Goal: Information Seeking & Learning: Learn about a topic

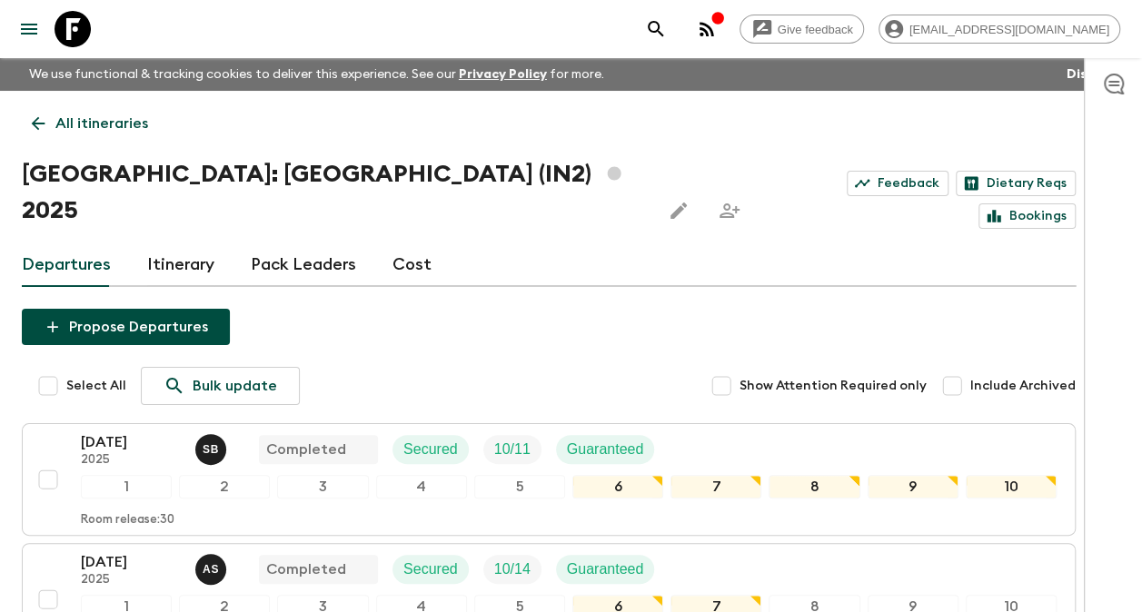
click at [42, 124] on icon at bounding box center [38, 124] width 20 height 20
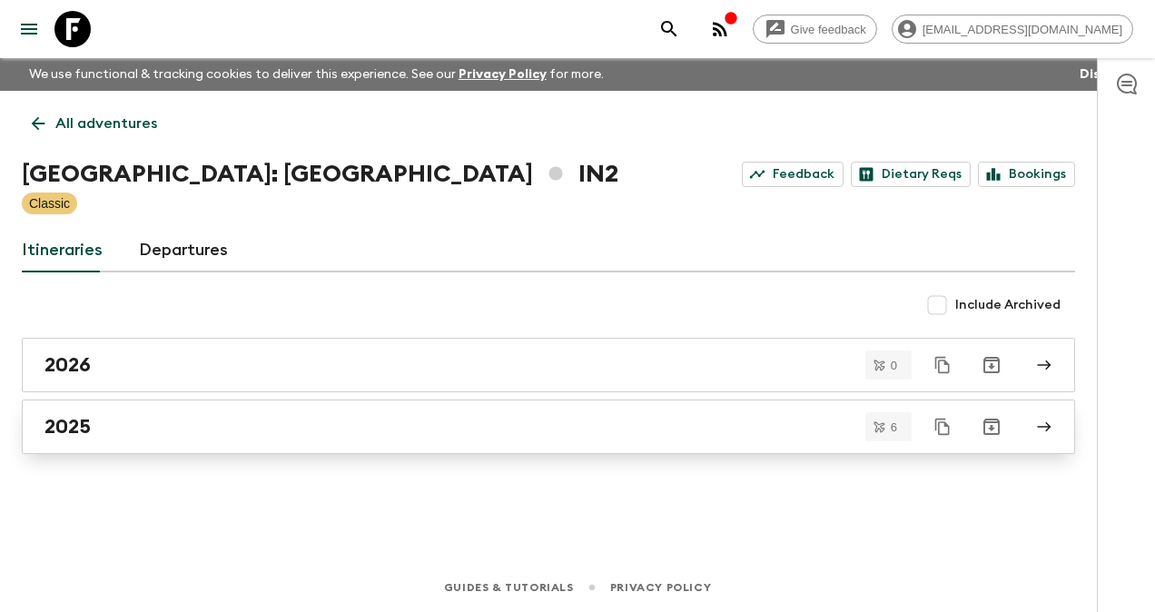
click at [98, 425] on div "2025" at bounding box center [532, 427] width 974 height 24
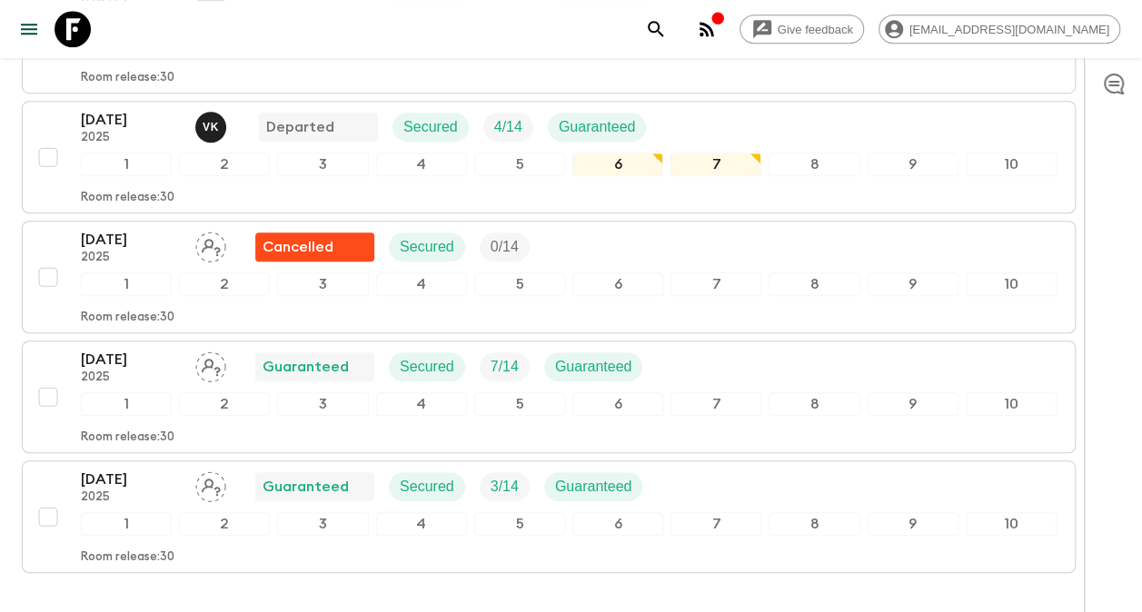
scroll to position [563, 0]
click at [128, 348] on p "[DATE]" at bounding box center [131, 359] width 100 height 22
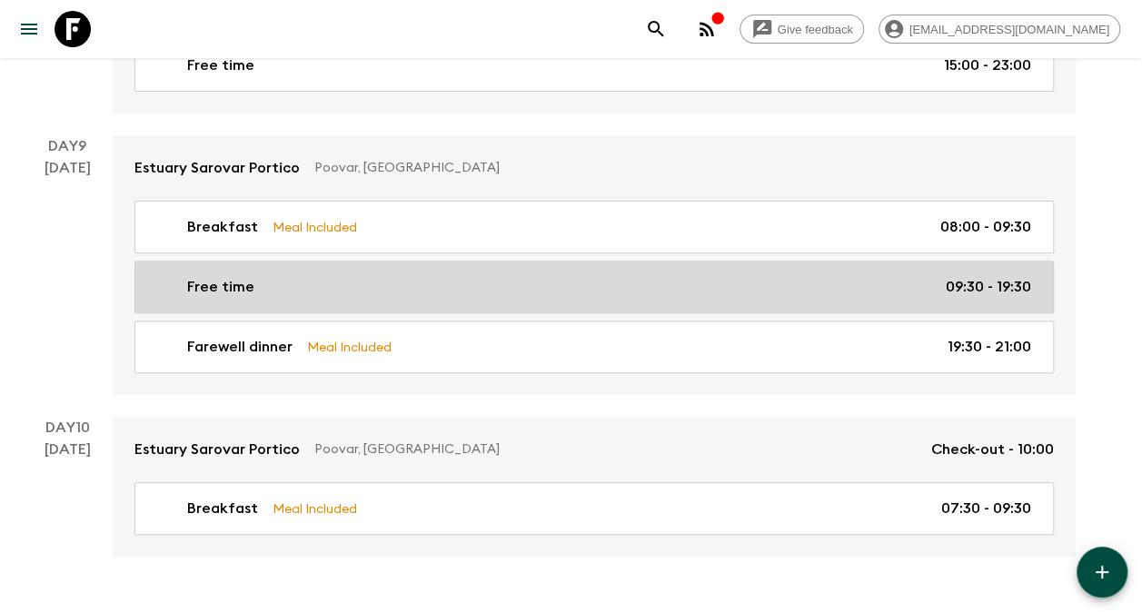
scroll to position [3631, 0]
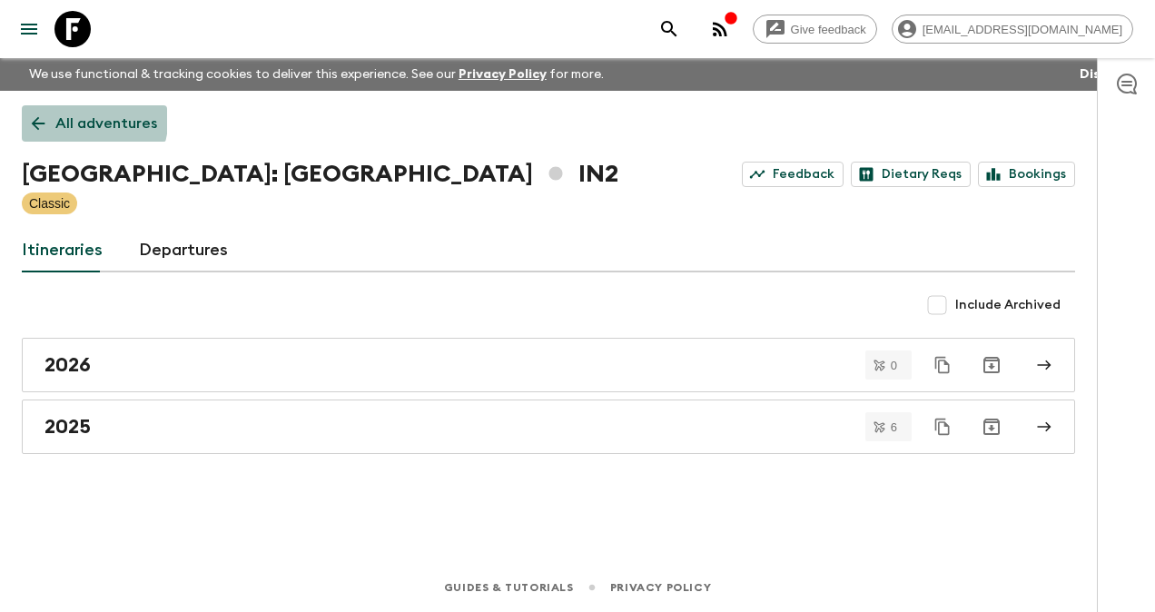
click at [45, 113] on link "All adventures" at bounding box center [94, 123] width 145 height 36
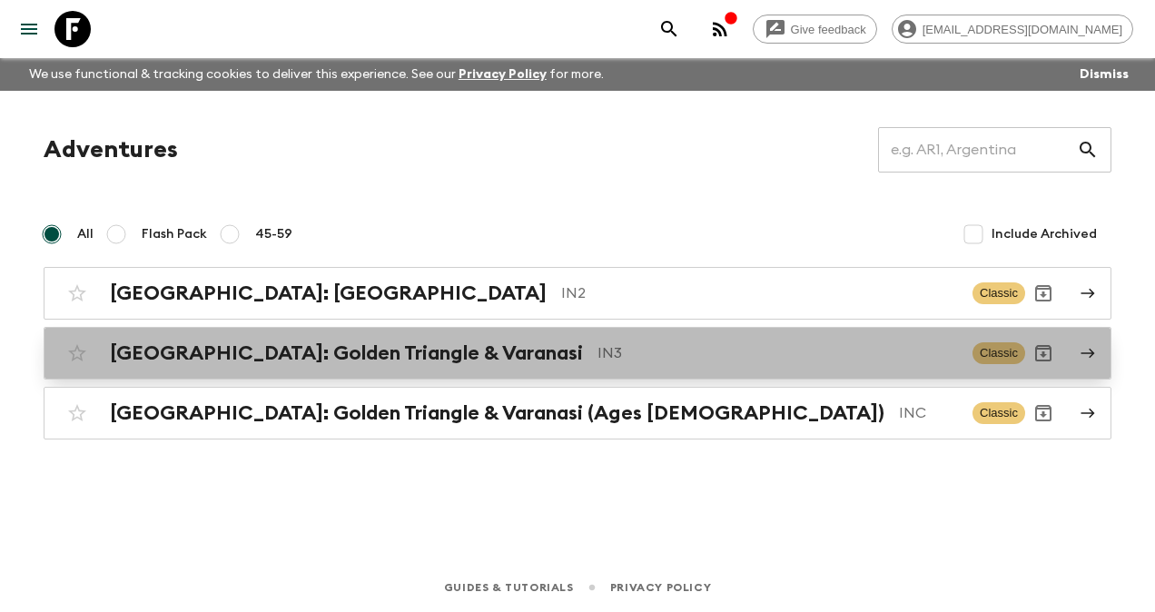
click at [216, 360] on h2 "[GEOGRAPHIC_DATA]: Golden Triangle & Varanasi" at bounding box center [346, 354] width 473 height 24
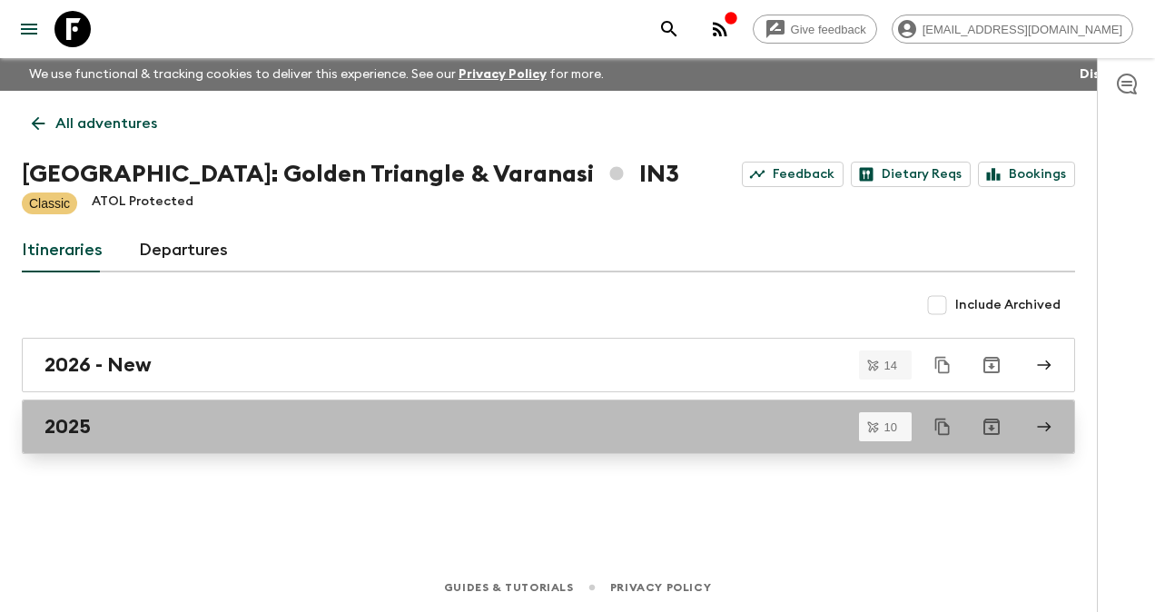
click at [82, 427] on h2 "2025" at bounding box center [68, 427] width 46 height 24
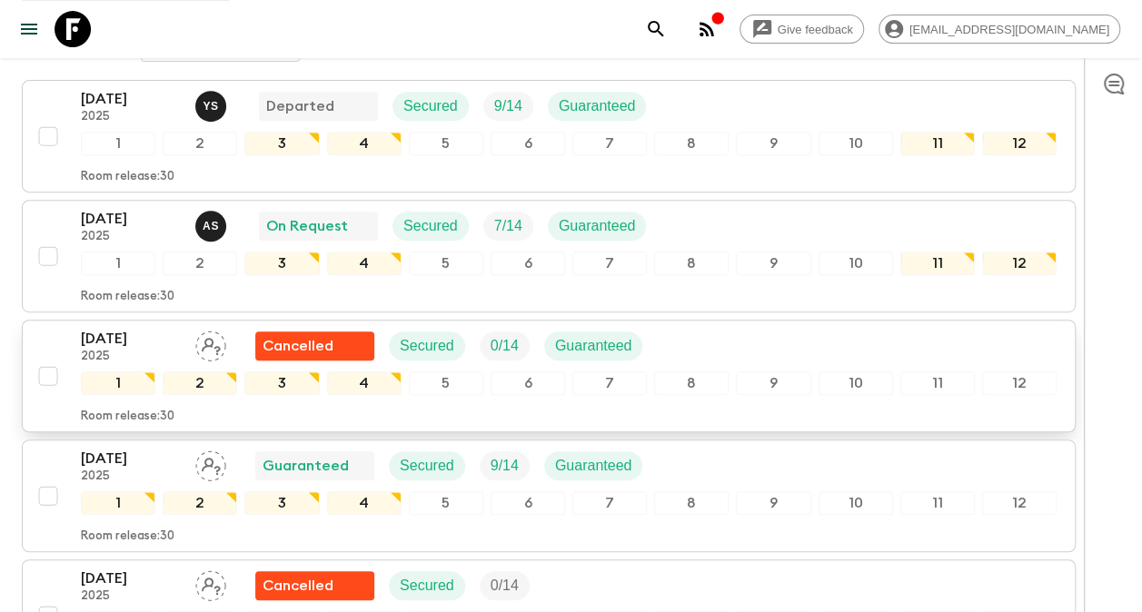
scroll to position [545, 0]
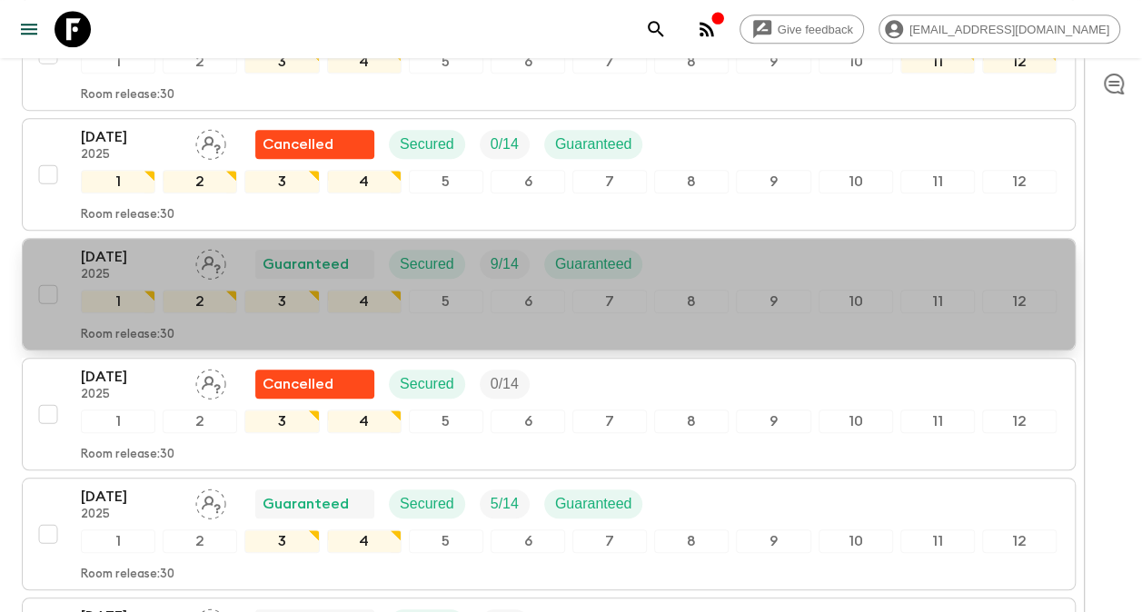
click at [107, 246] on p "[DATE]" at bounding box center [131, 257] width 100 height 22
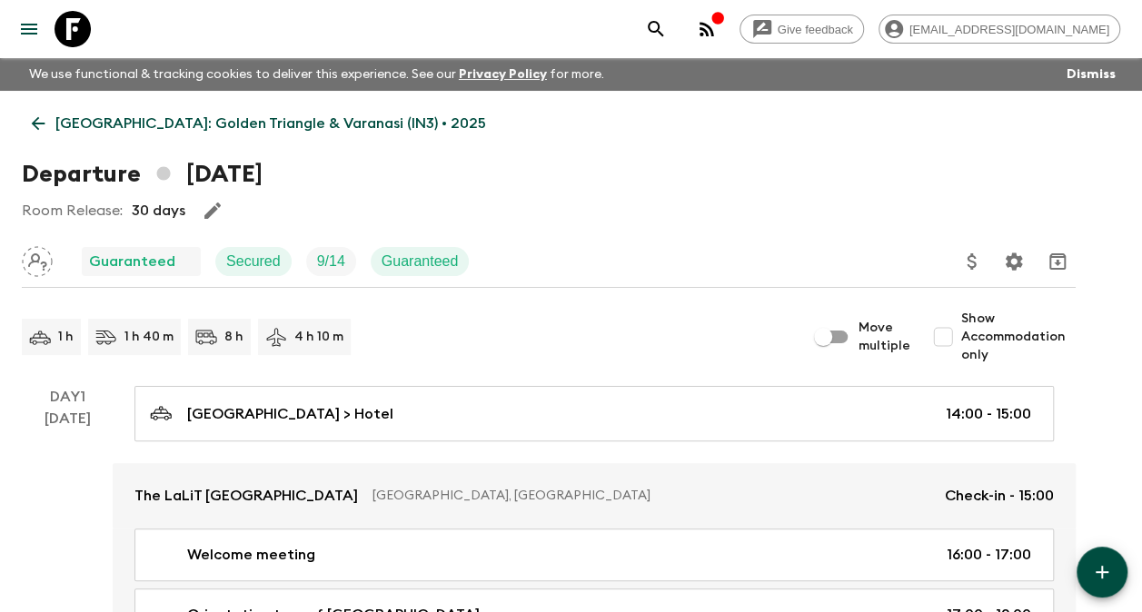
click at [35, 120] on icon at bounding box center [38, 124] width 20 height 20
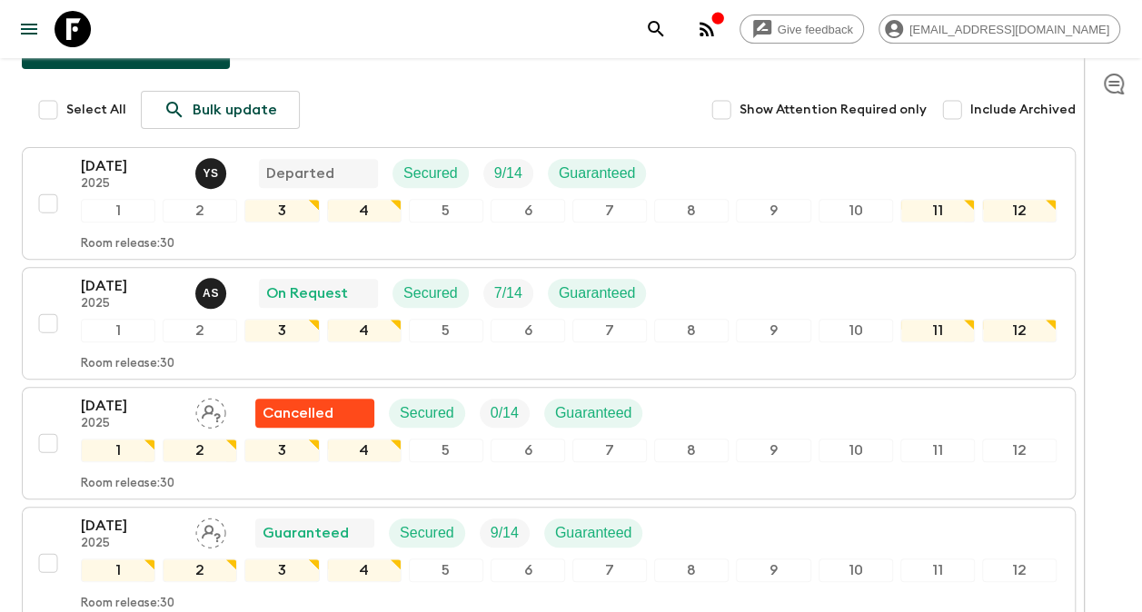
scroll to position [273, 0]
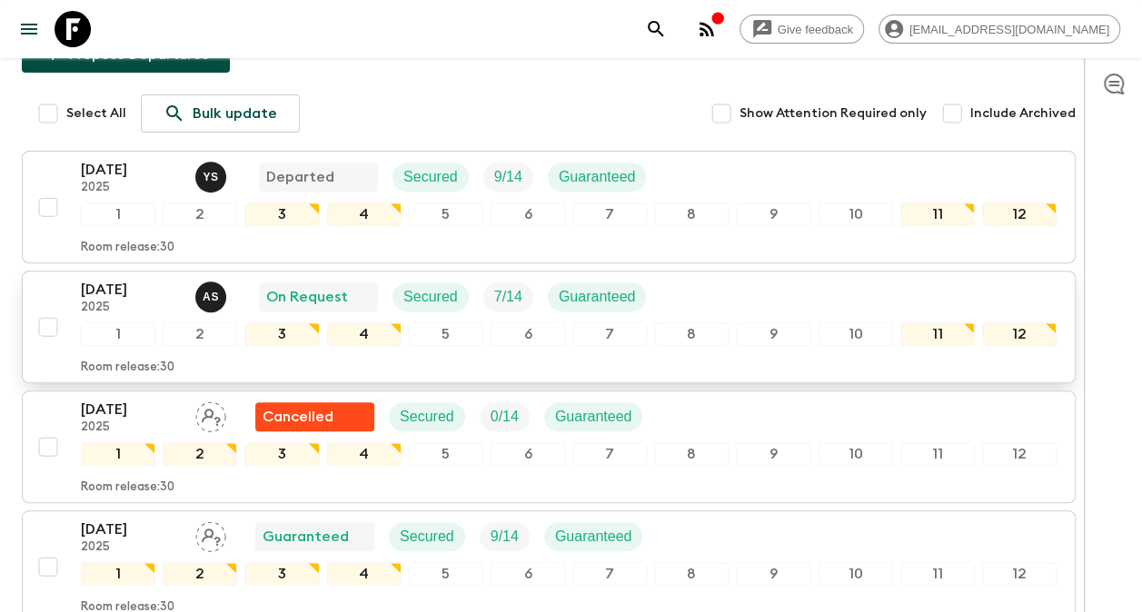
click at [93, 279] on p "[DATE]" at bounding box center [131, 290] width 100 height 22
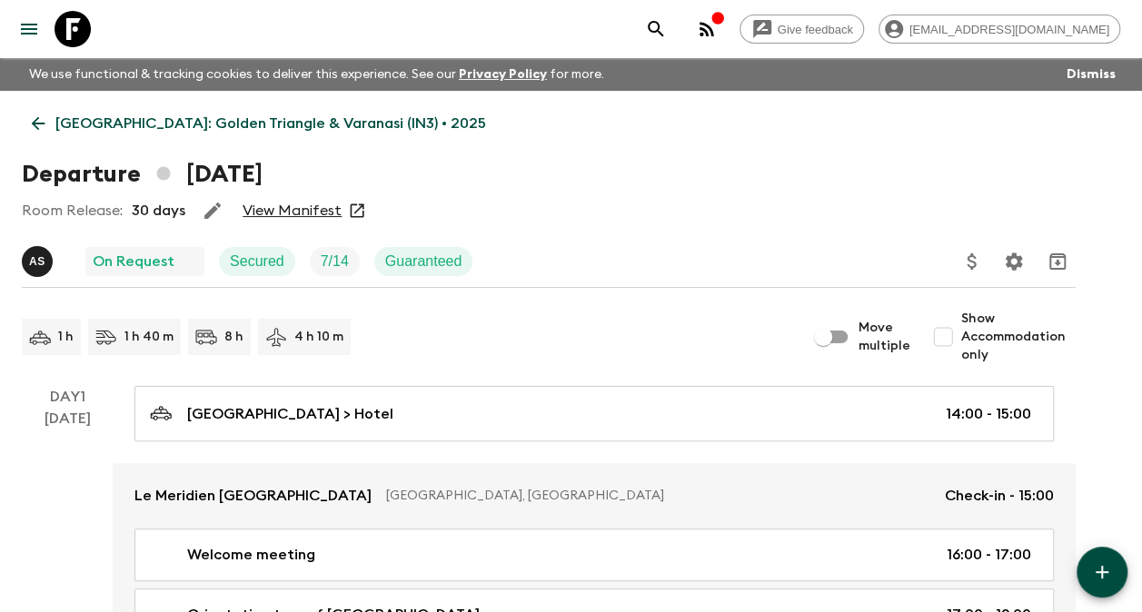
click at [292, 213] on link "View Manifest" at bounding box center [292, 211] width 99 height 18
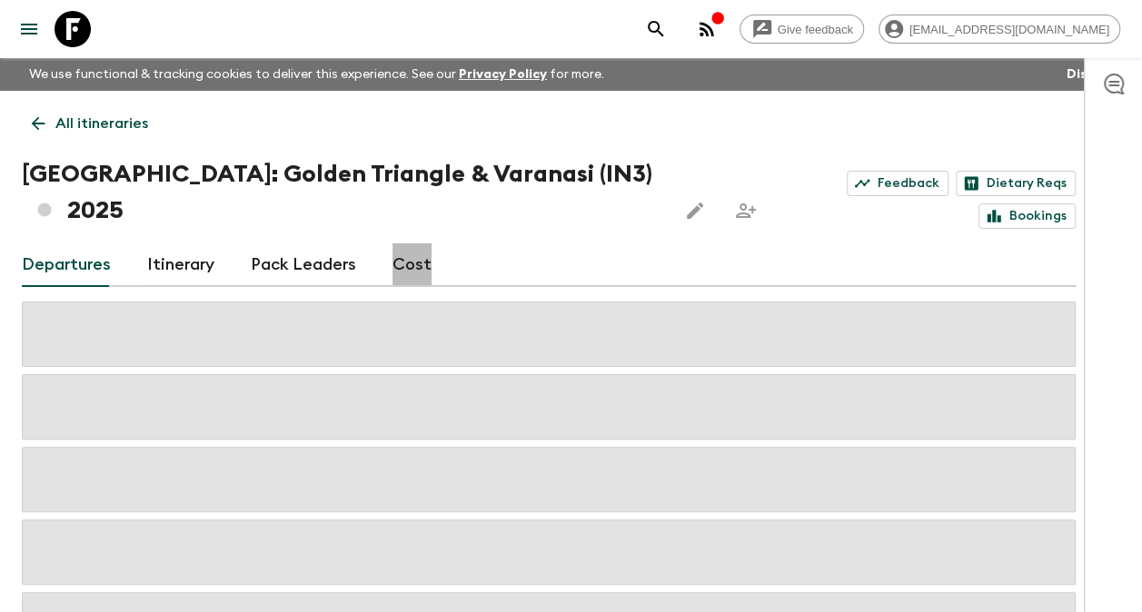
click at [420, 243] on link "Cost" at bounding box center [411, 265] width 39 height 44
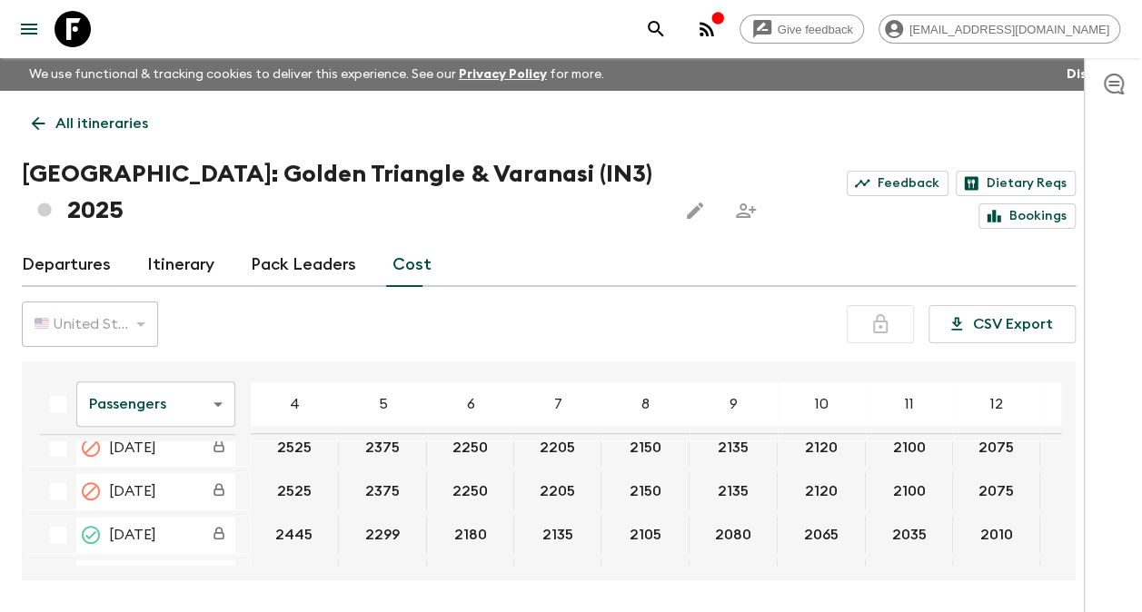
scroll to position [636, 0]
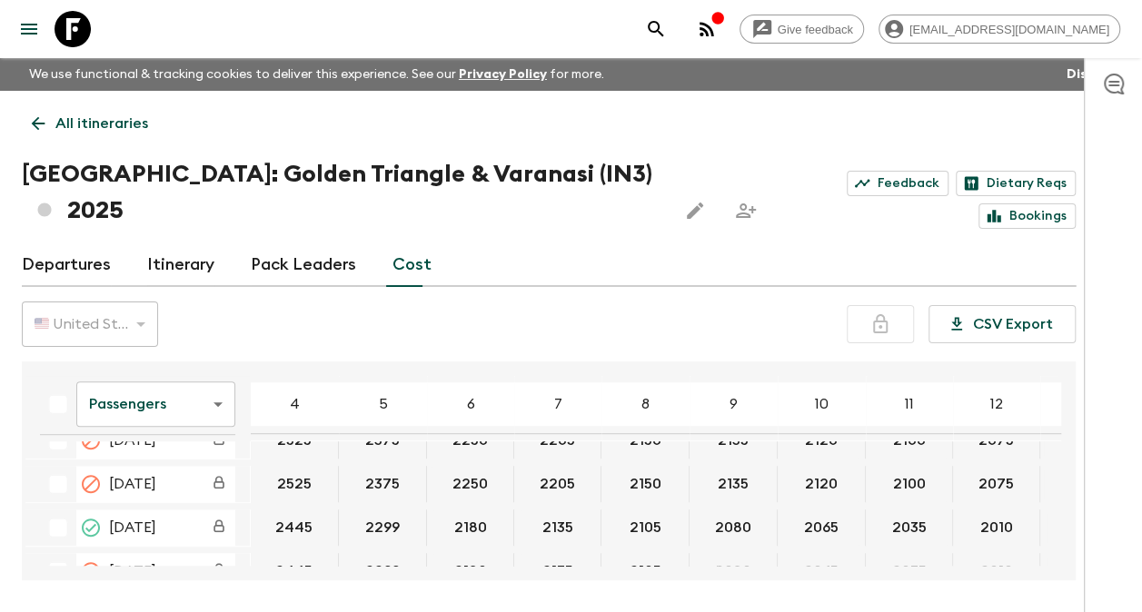
click at [220, 371] on body "Give feedback [EMAIL_ADDRESS][DOMAIN_NAME] We use functional & tracking cookies…" at bounding box center [571, 340] width 1142 height 680
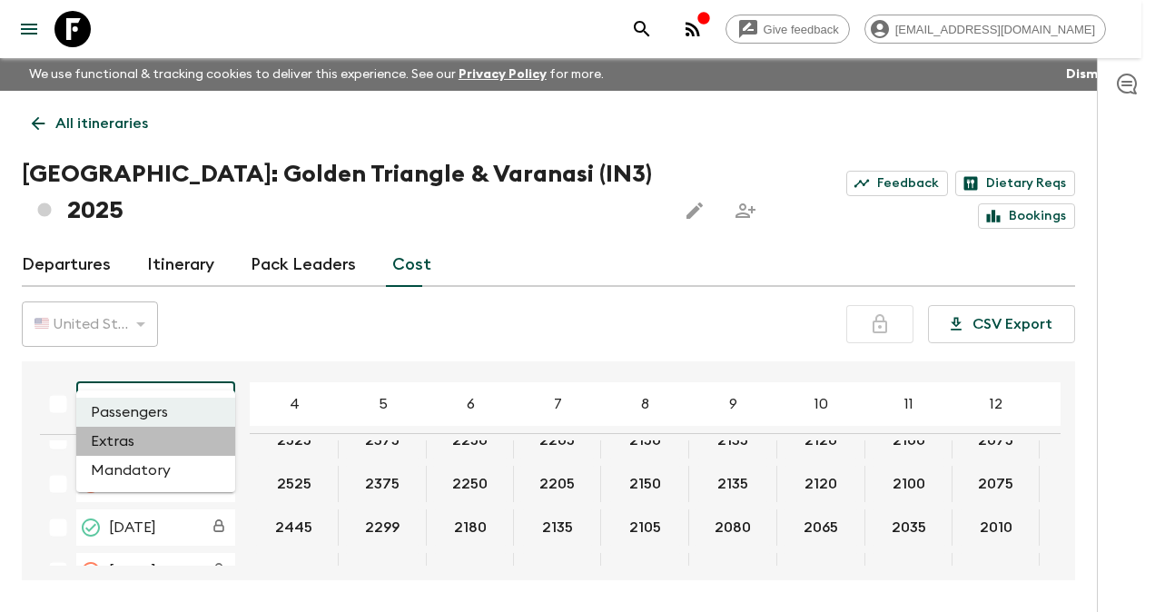
click at [138, 434] on li "Extras" at bounding box center [155, 441] width 159 height 29
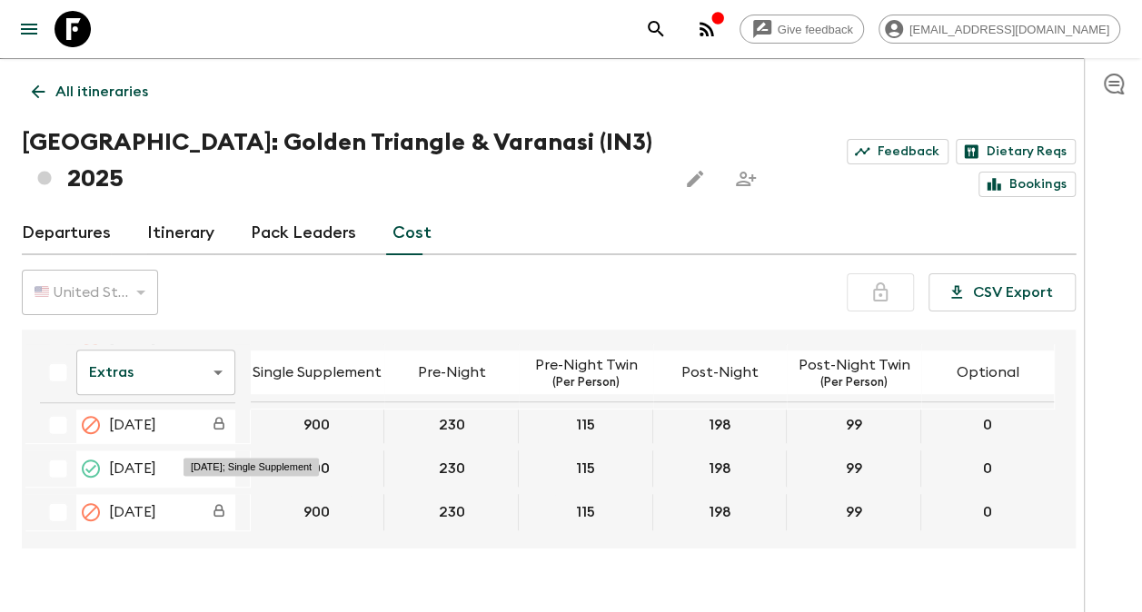
scroll to position [636, 0]
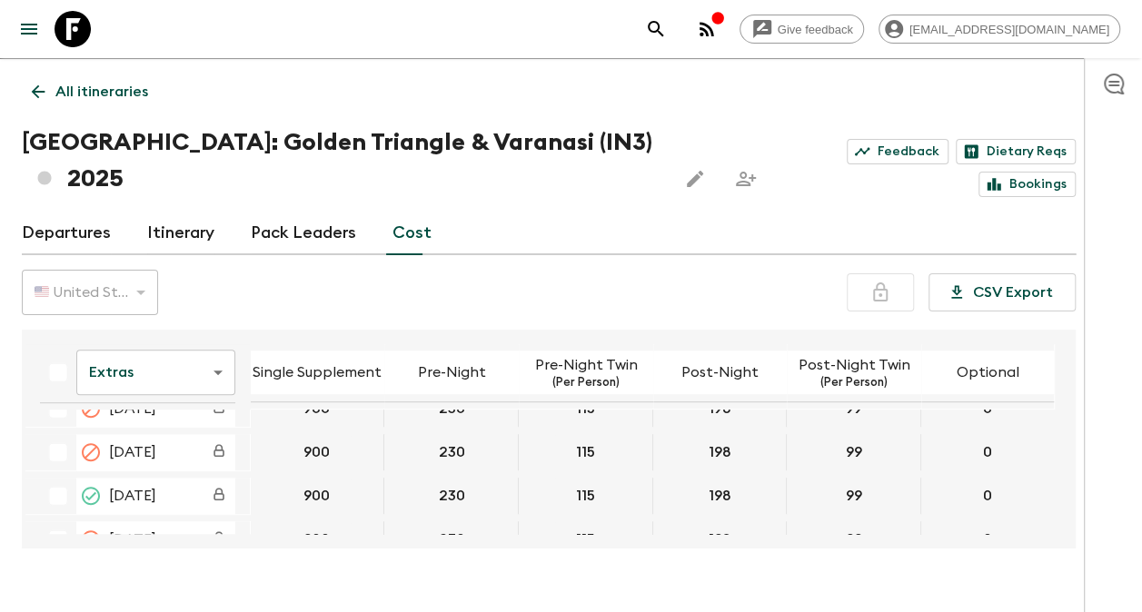
click at [64, 84] on p "All itineraries" at bounding box center [101, 92] width 93 height 22
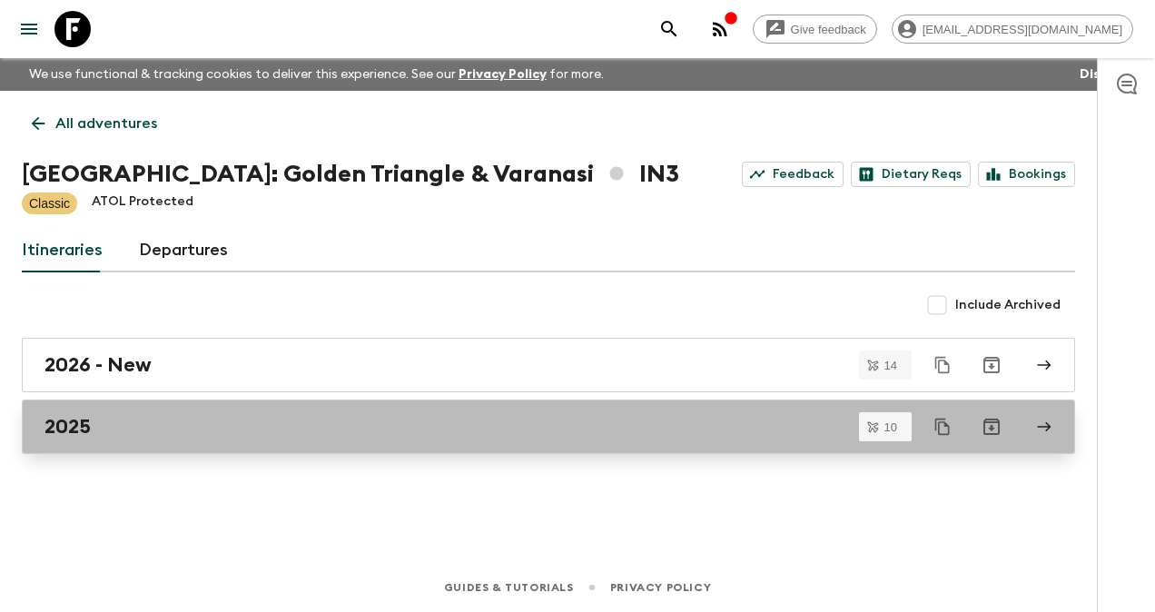
click at [179, 416] on div "2025" at bounding box center [532, 427] width 974 height 24
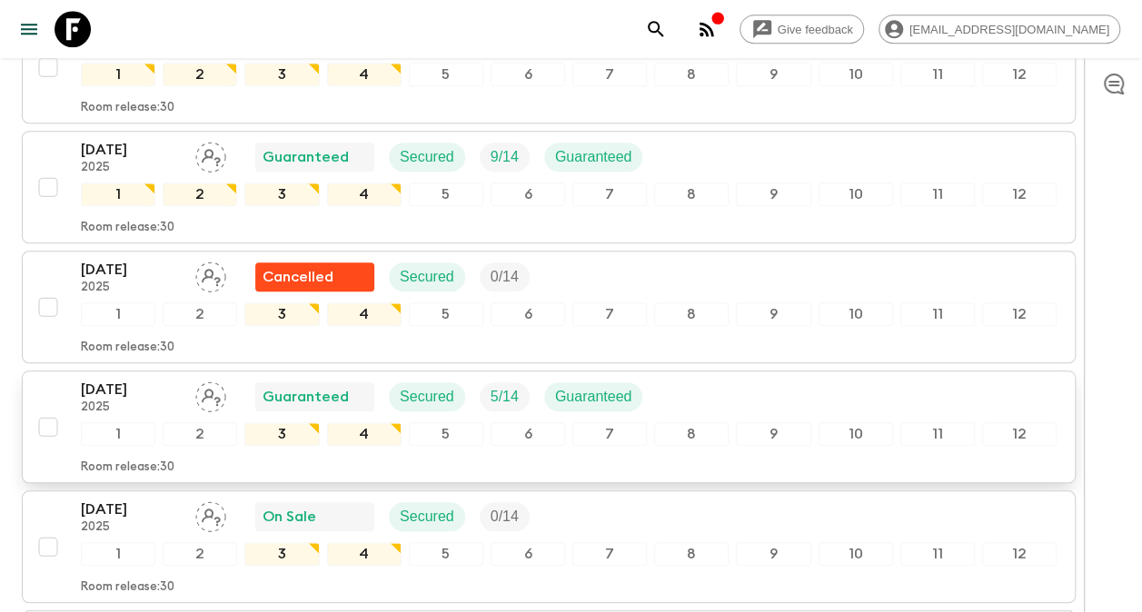
scroll to position [636, 0]
